Goal: Information Seeking & Learning: Learn about a topic

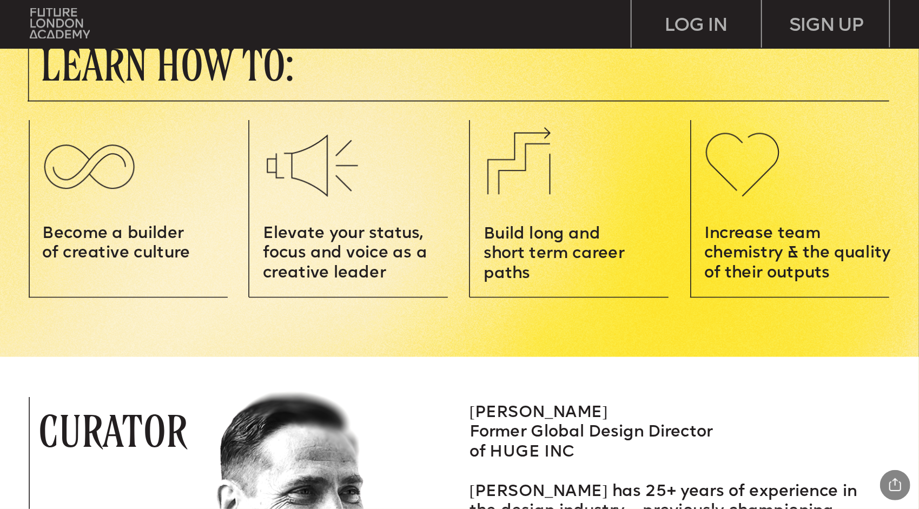
scroll to position [2668, 0]
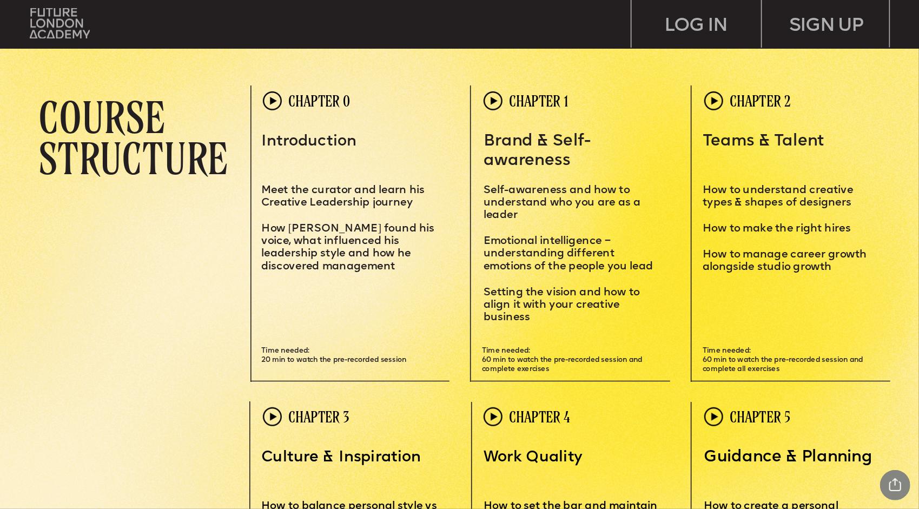
click at [764, 255] on span "How to manage career growth alongside studio growth" at bounding box center [786, 260] width 167 height 23
click at [45, 36] on img at bounding box center [60, 23] width 60 height 30
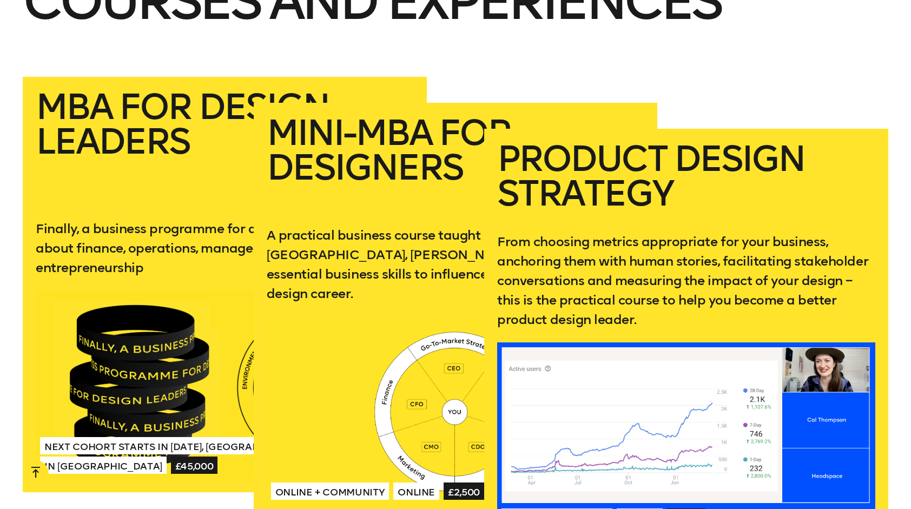
scroll to position [790, 0]
